Goal: Transaction & Acquisition: Book appointment/travel/reservation

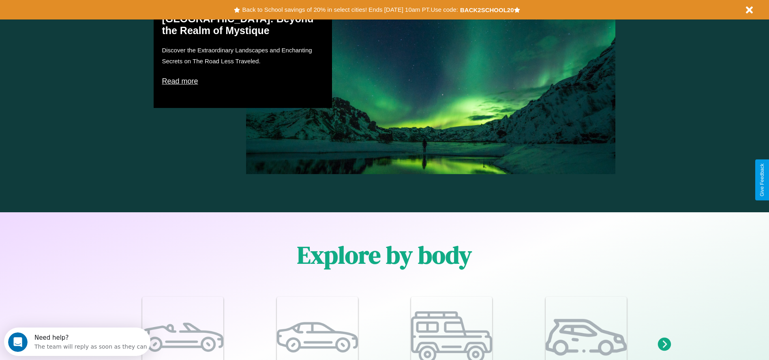
scroll to position [707, 0]
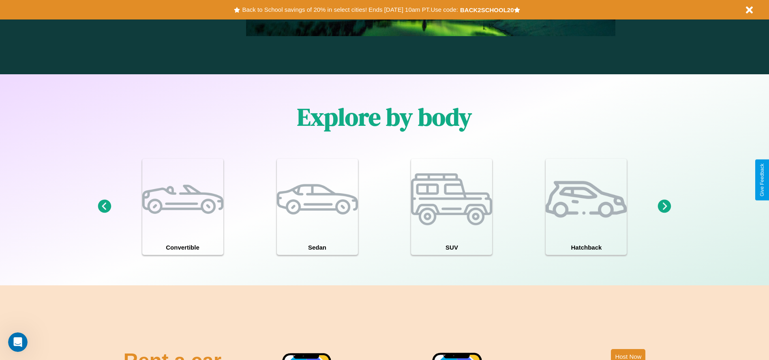
click at [664, 206] on icon at bounding box center [664, 205] width 13 height 13
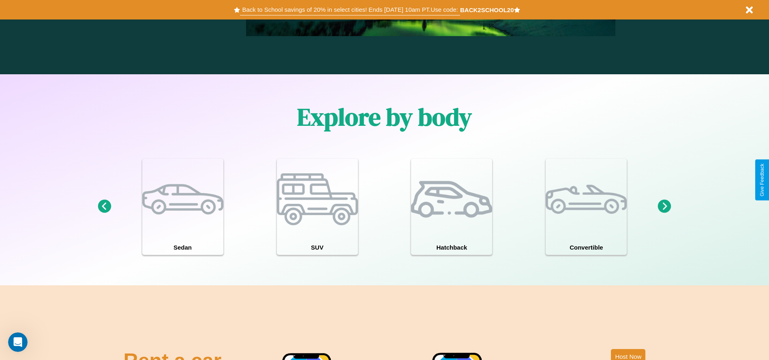
click at [350, 10] on button "Back to School savings of 20% in select cities! Ends [DATE] 10am PT. Use code:" at bounding box center [350, 9] width 220 height 11
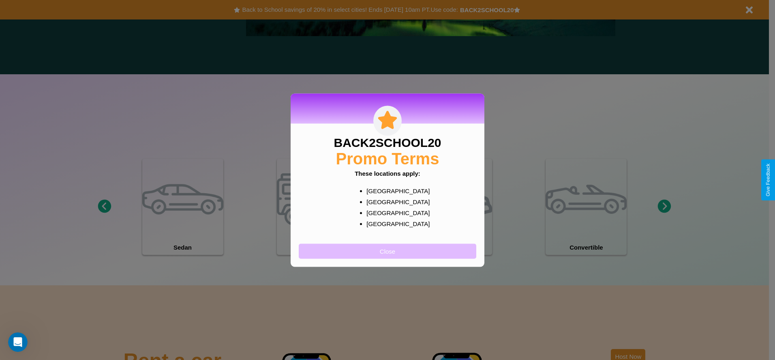
click at [387, 250] on button "Close" at bounding box center [388, 250] width 178 height 15
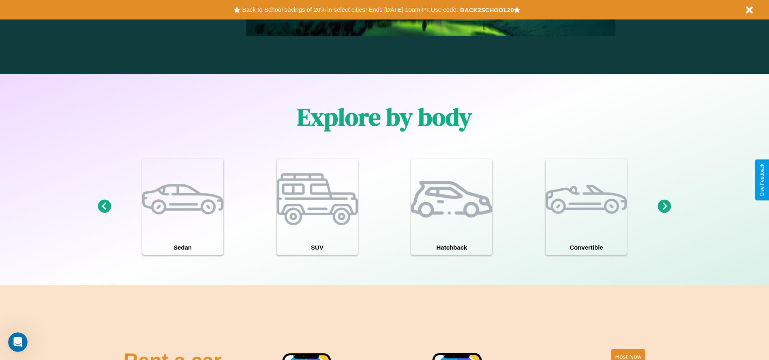
scroll to position [0, 0]
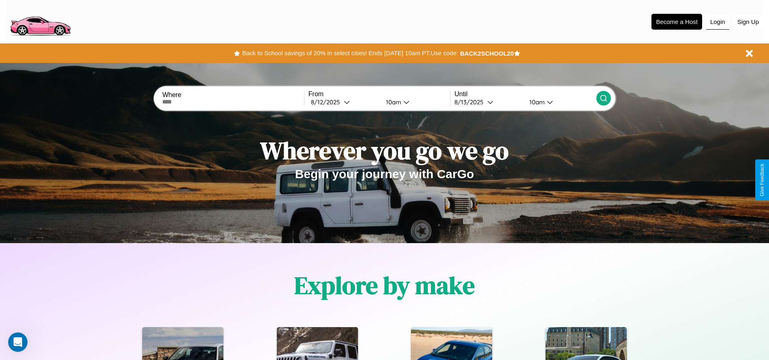
click at [717, 21] on button "Login" at bounding box center [717, 21] width 23 height 15
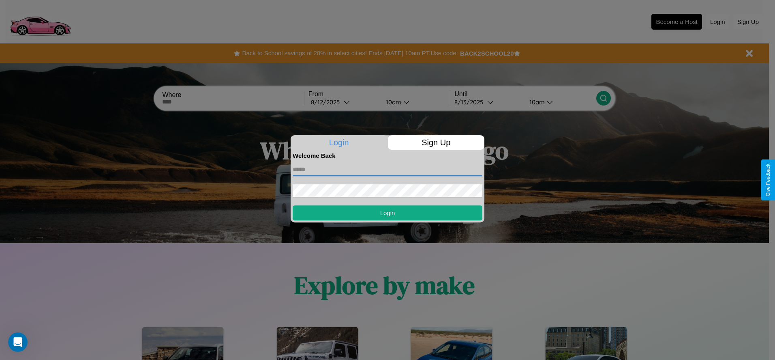
click at [387, 169] on input "text" at bounding box center [388, 169] width 190 height 13
type input "**********"
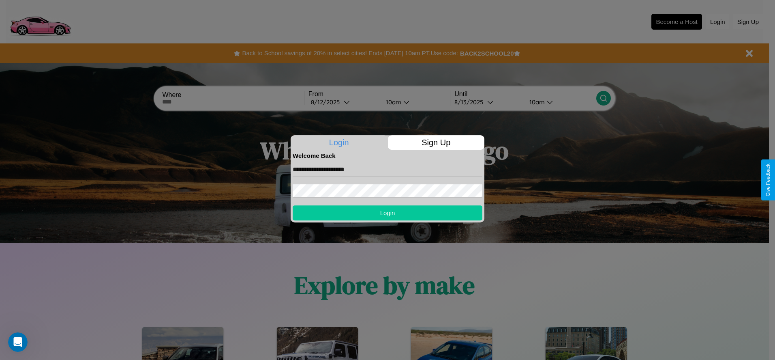
click at [387, 212] on button "Login" at bounding box center [388, 212] width 190 height 15
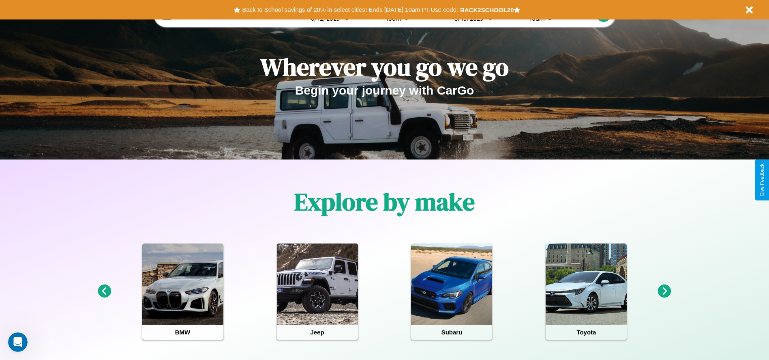
scroll to position [707, 0]
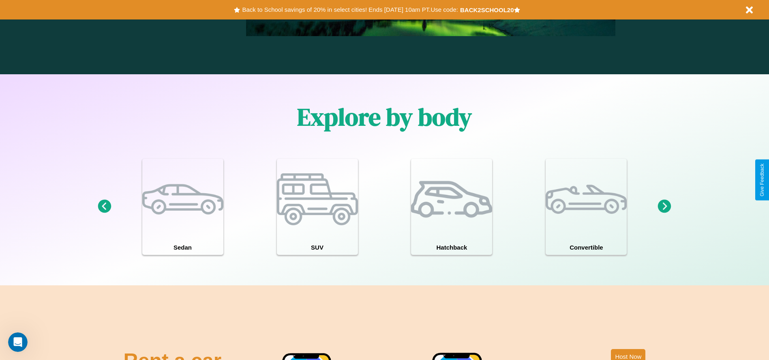
click at [664, 206] on icon at bounding box center [664, 205] width 13 height 13
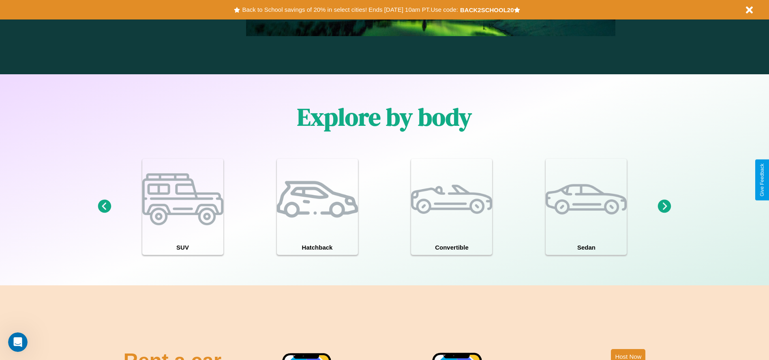
click at [664, 206] on icon at bounding box center [664, 205] width 13 height 13
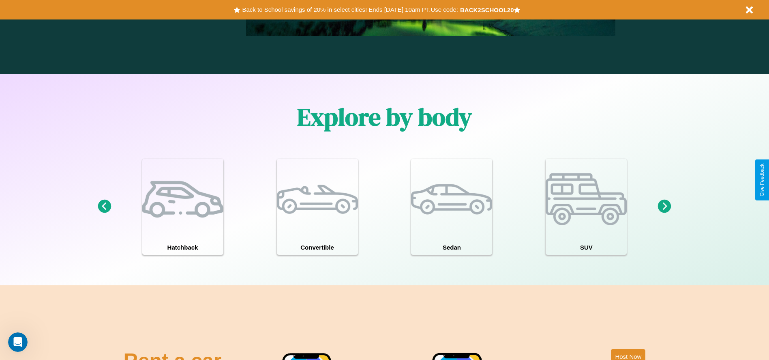
click at [104, 206] on icon at bounding box center [104, 205] width 13 height 13
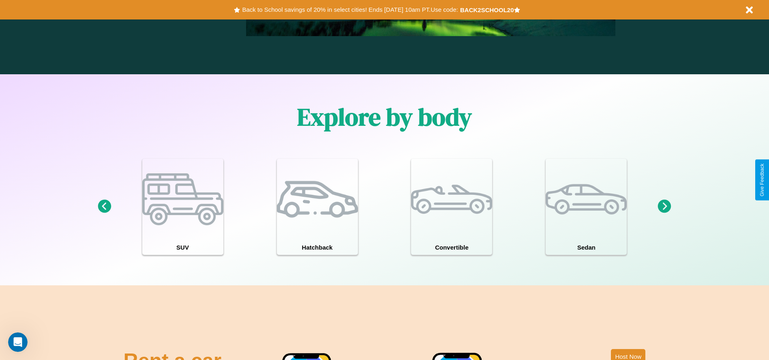
click at [664, 206] on icon at bounding box center [664, 205] width 13 height 13
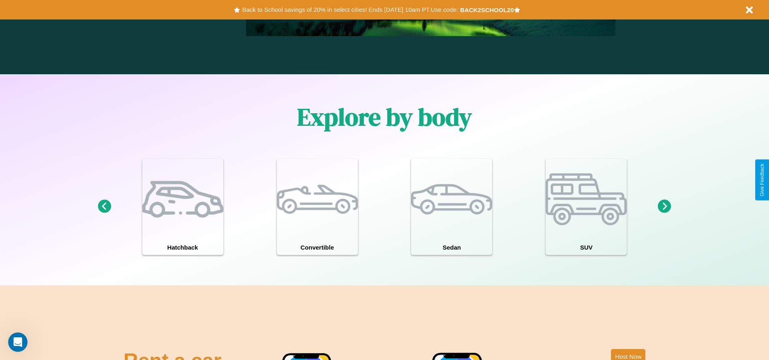
click at [664, 206] on icon at bounding box center [664, 205] width 13 height 13
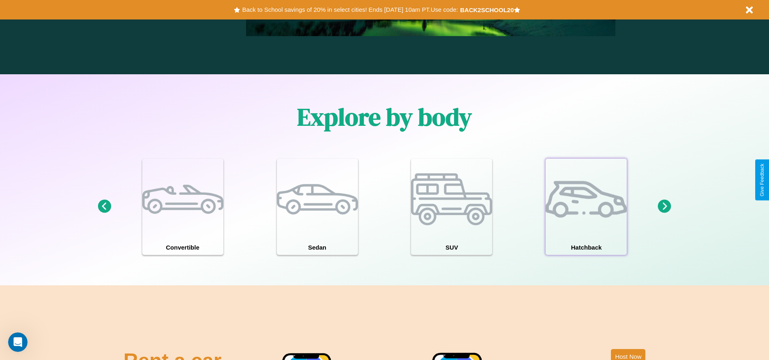
click at [586, 206] on div at bounding box center [586, 198] width 81 height 81
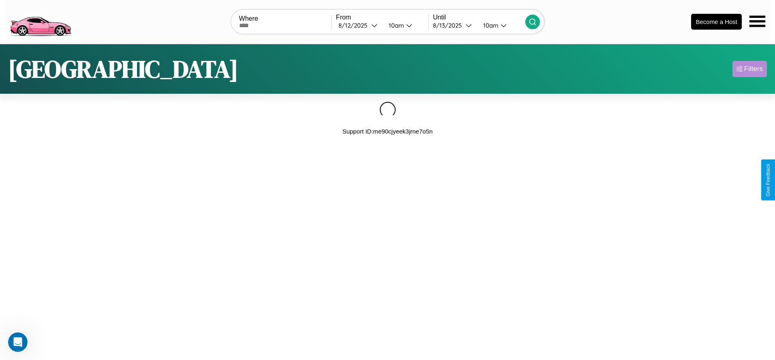
click at [749, 69] on div "Filters" at bounding box center [753, 69] width 19 height 8
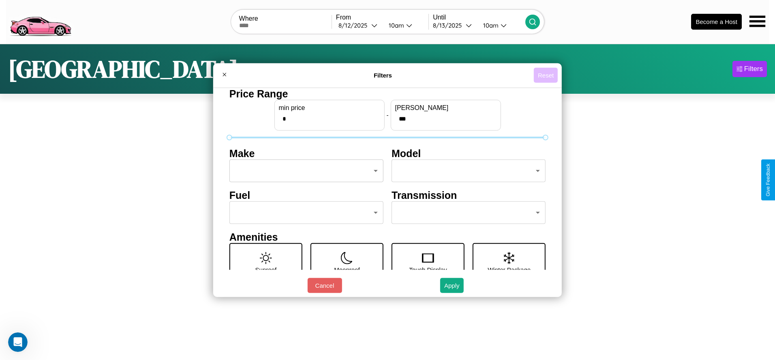
click at [546, 75] on button "Reset" at bounding box center [546, 75] width 24 height 15
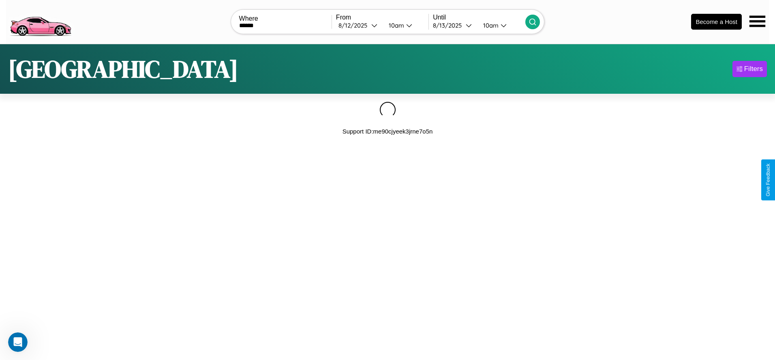
type input "******"
click at [533, 21] on icon at bounding box center [533, 22] width 8 height 8
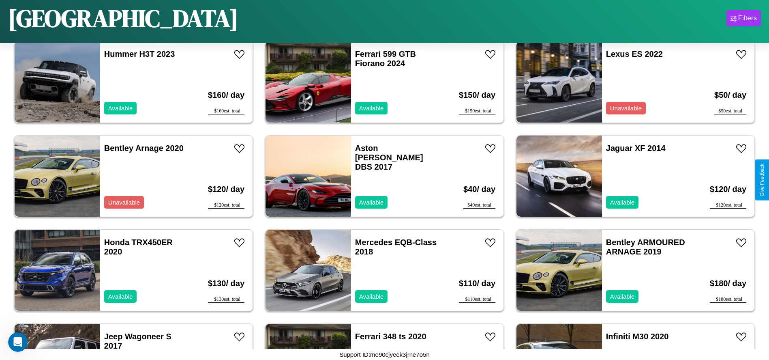
scroll to position [843, 0]
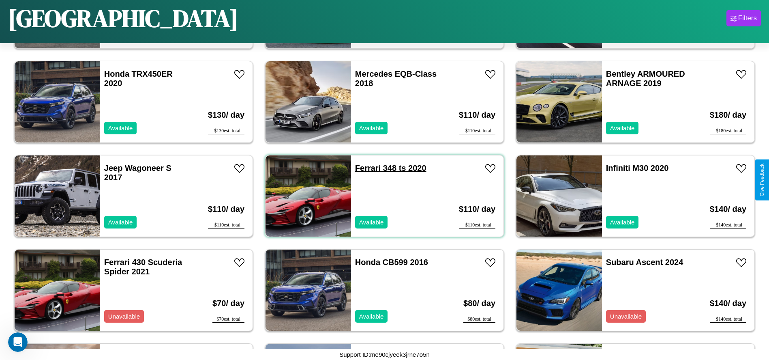
click at [365, 168] on link "Ferrari 348 ts 2020" at bounding box center [390, 167] width 71 height 9
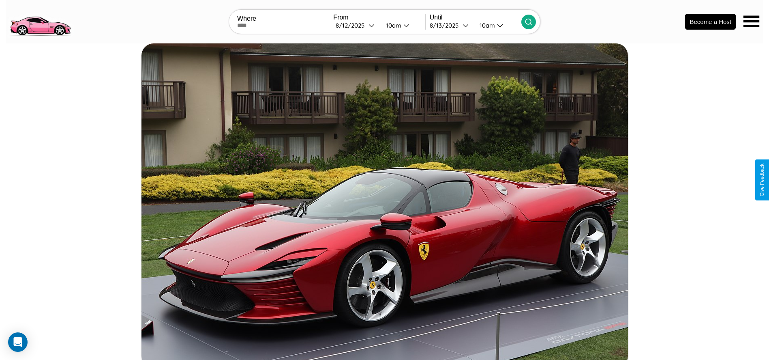
scroll to position [454, 0]
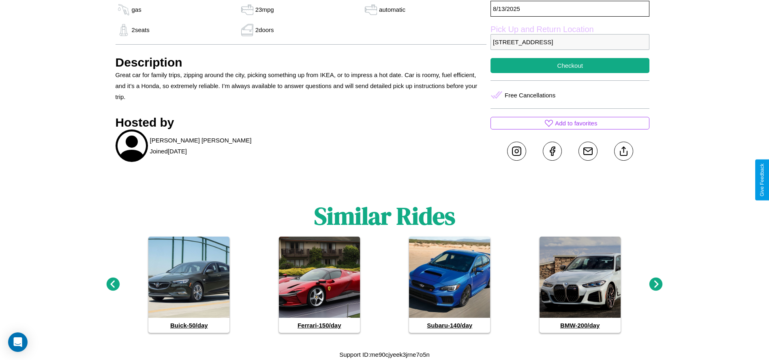
click at [113, 284] on icon at bounding box center [112, 283] width 13 height 13
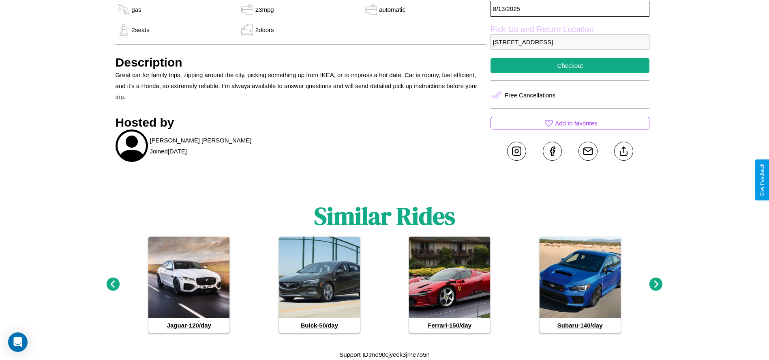
click at [656, 284] on icon at bounding box center [655, 283] width 13 height 13
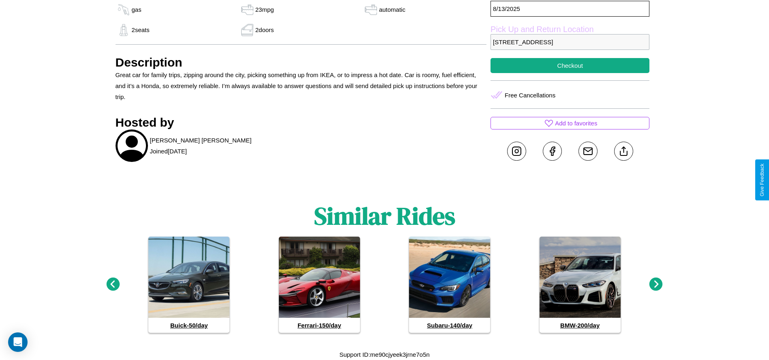
click at [113, 284] on icon at bounding box center [112, 283] width 13 height 13
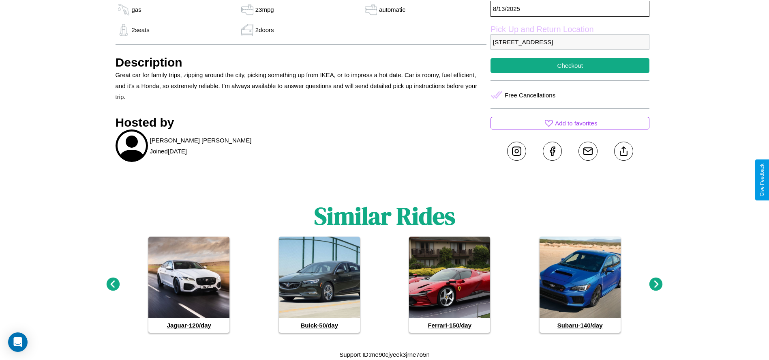
click at [113, 284] on icon at bounding box center [112, 283] width 13 height 13
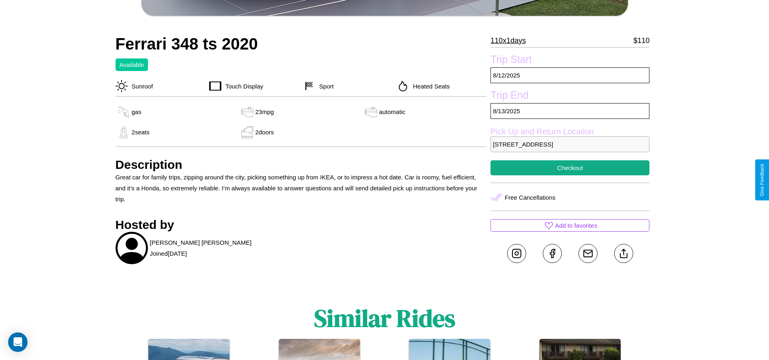
scroll to position [340, 0]
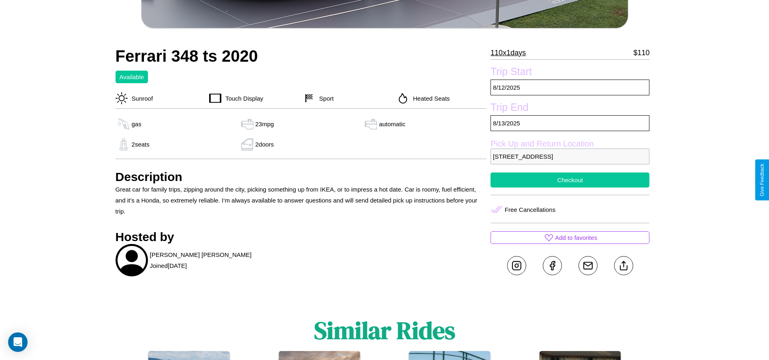
click at [570, 180] on button "Checkout" at bounding box center [569, 179] width 159 height 15
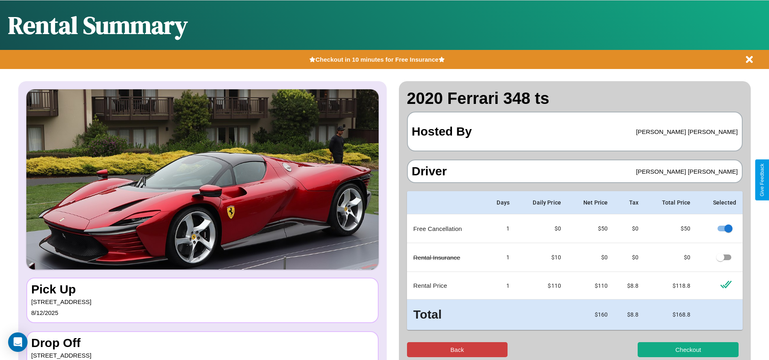
click at [457, 349] on button "Back" at bounding box center [457, 349] width 101 height 15
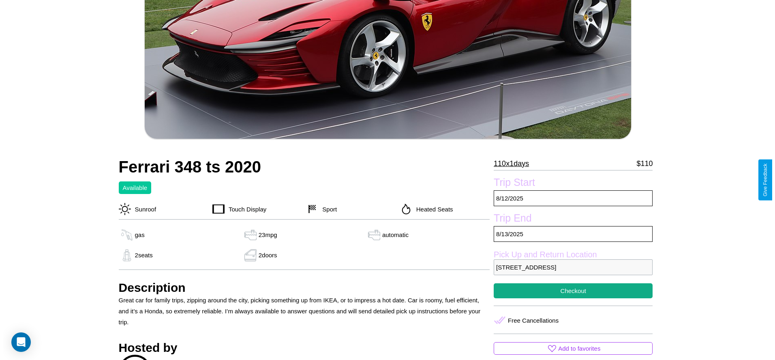
scroll to position [247, 0]
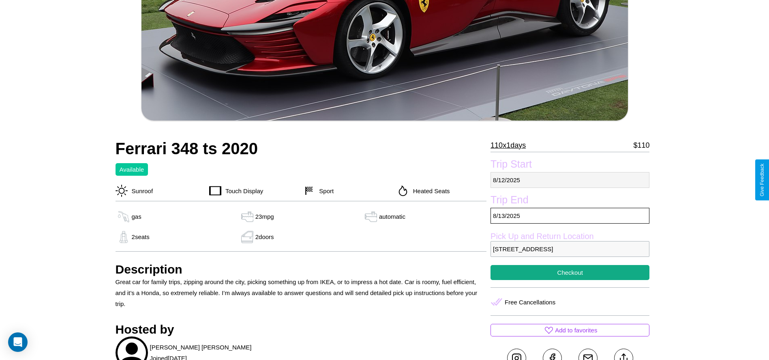
click at [570, 180] on p "[DATE]" at bounding box center [569, 180] width 159 height 16
select select "*"
select select "****"
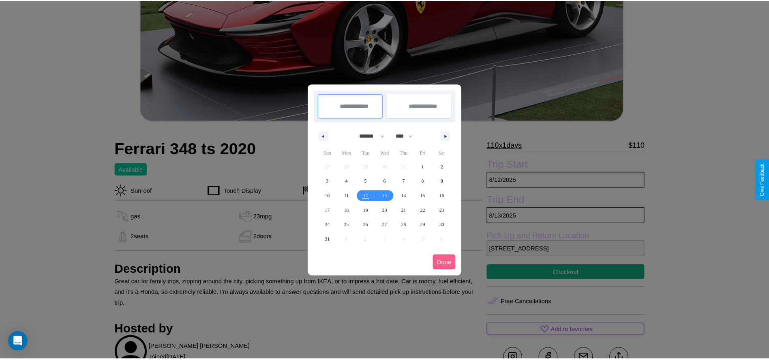
scroll to position [0, 0]
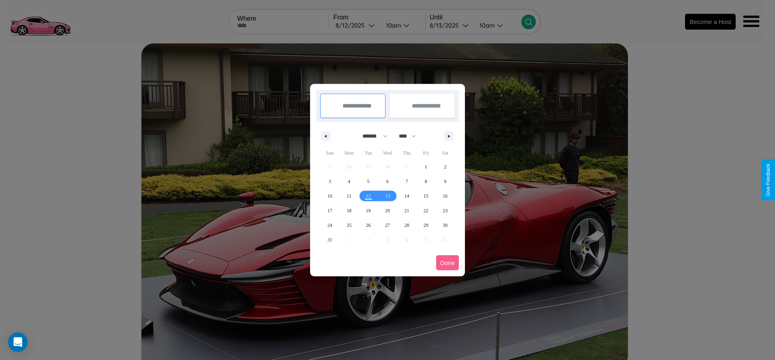
click at [356, 25] on div at bounding box center [387, 180] width 775 height 360
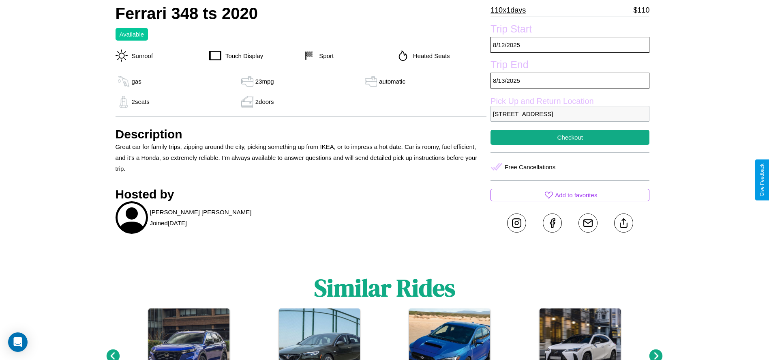
scroll to position [397, 0]
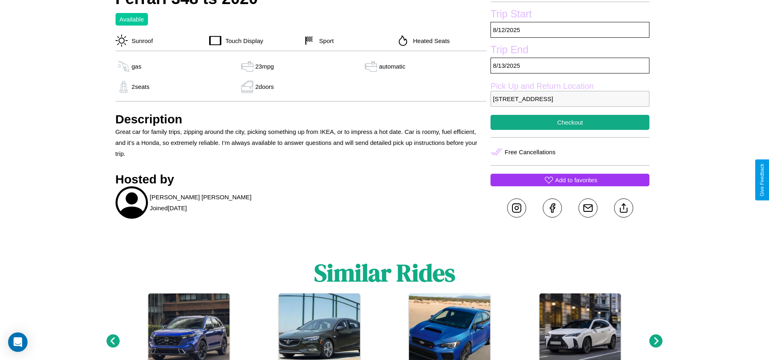
click at [570, 180] on p "Add to favorites" at bounding box center [576, 179] width 42 height 11
